Goal: Information Seeking & Learning: Learn about a topic

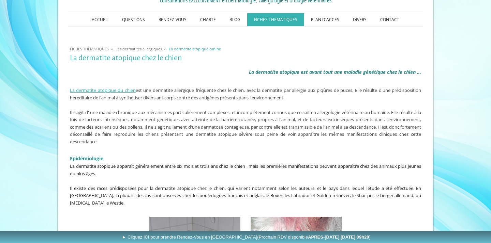
scroll to position [99, 0]
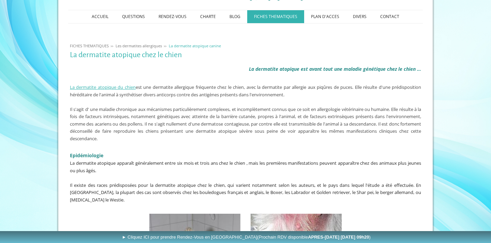
click at [86, 120] on span "Il s'agit d' une maladie chronique aux mécanismes particulièrement complexes, e…" at bounding box center [245, 123] width 351 height 35
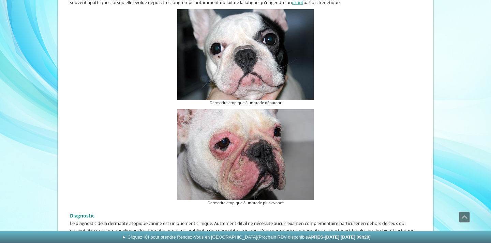
scroll to position [657, 0]
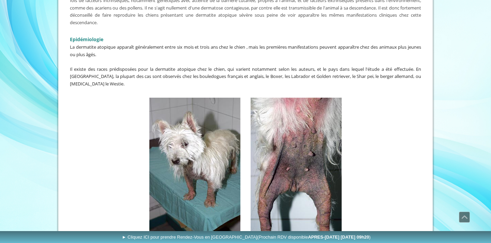
scroll to position [120, 0]
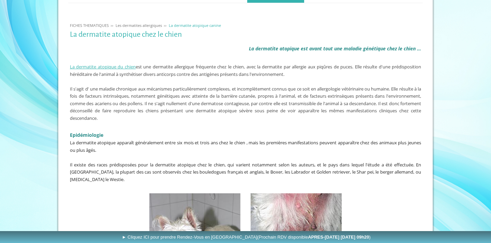
drag, startPoint x: 392, startPoint y: 66, endPoint x: 391, endPoint y: 75, distance: 8.9
click at [391, 75] on p "La dermatite atopique du chien est une dermatite allergique fréquente chez le c…" at bounding box center [245, 70] width 351 height 15
copy span "prédisposition héréditaire de l'animal à synthétiser divers anticorps contre de…"
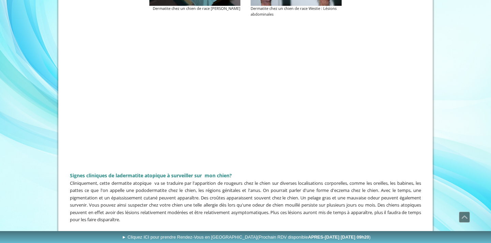
scroll to position [447, 0]
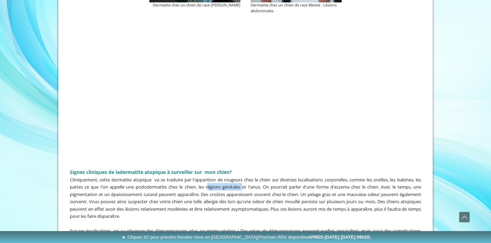
drag, startPoint x: 242, startPoint y: 184, endPoint x: 206, endPoint y: 182, distance: 35.8
click at [206, 182] on span "Cliniquement, cette dermatite atopique va se traduire par l'apparition de rouge…" at bounding box center [245, 198] width 351 height 43
click at [213, 183] on span "Cliniquement, cette dermatite atopique va se traduire par l'apparition de rouge…" at bounding box center [245, 198] width 351 height 43
drag, startPoint x: 205, startPoint y: 184, endPoint x: 241, endPoint y: 185, distance: 36.1
click at [241, 185] on span "Cliniquement, cette dermatite atopique va se traduire par l'apparition de rouge…" at bounding box center [245, 198] width 351 height 43
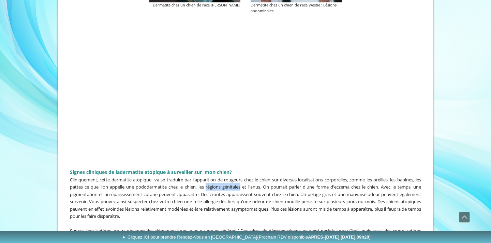
copy span "régions génitales"
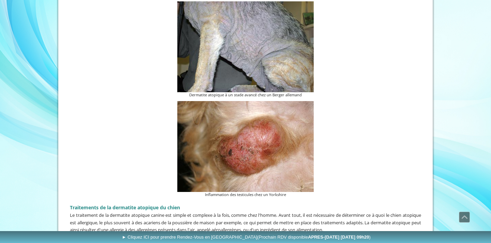
scroll to position [1079, 0]
click at [224, 192] on figcaption "Inflammation des testicules chez un Yorkshire" at bounding box center [245, 195] width 136 height 6
copy div "Inflammation des testicules chez un Yorkshire"
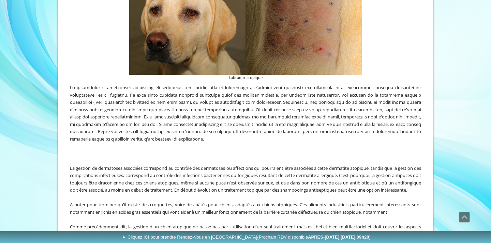
scroll to position [1253, 0]
